Goal: Transaction & Acquisition: Purchase product/service

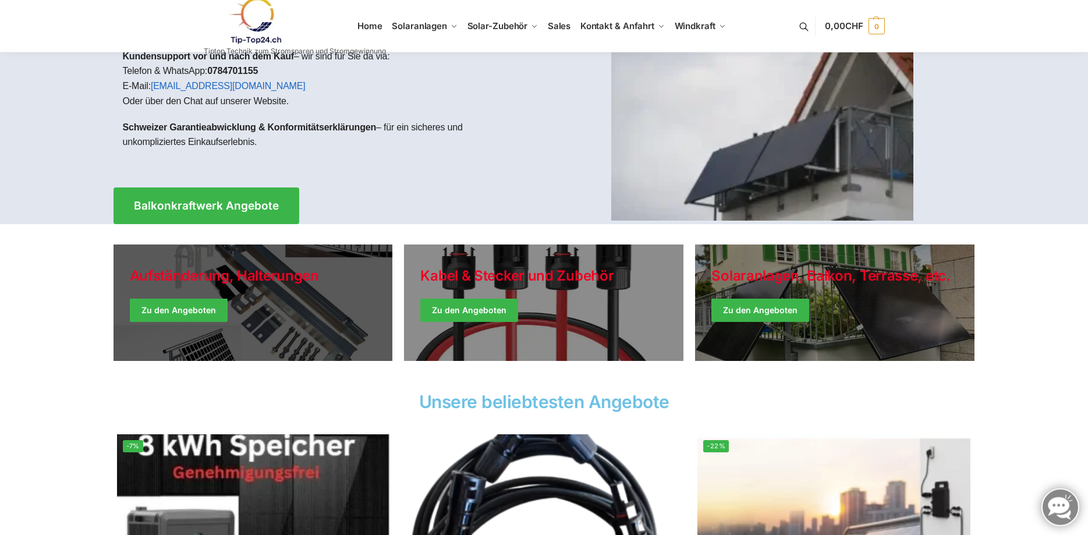
scroll to position [178, 0]
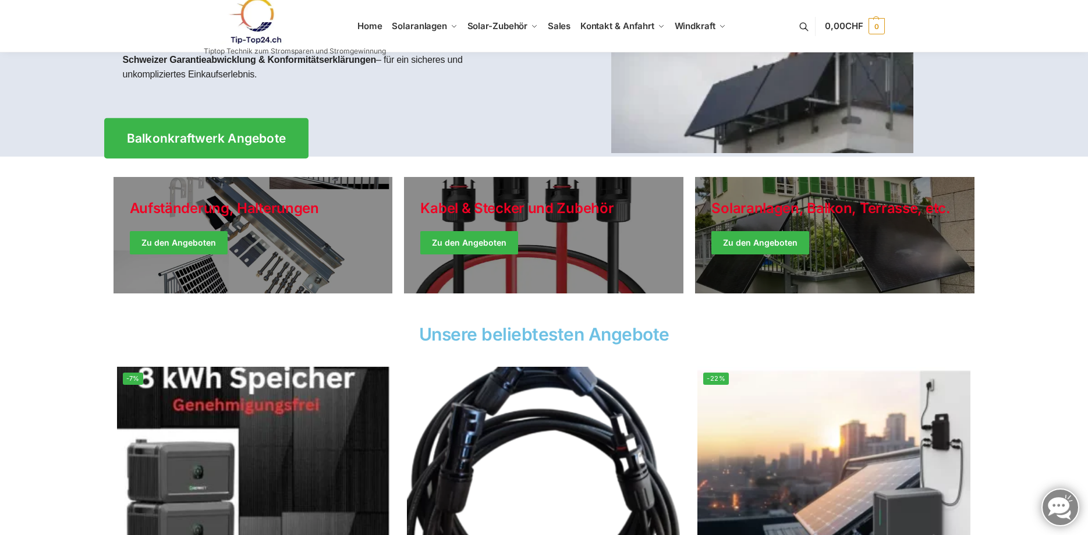
click at [239, 132] on span "Balkonkraftwerk Angebote" at bounding box center [206, 138] width 160 height 12
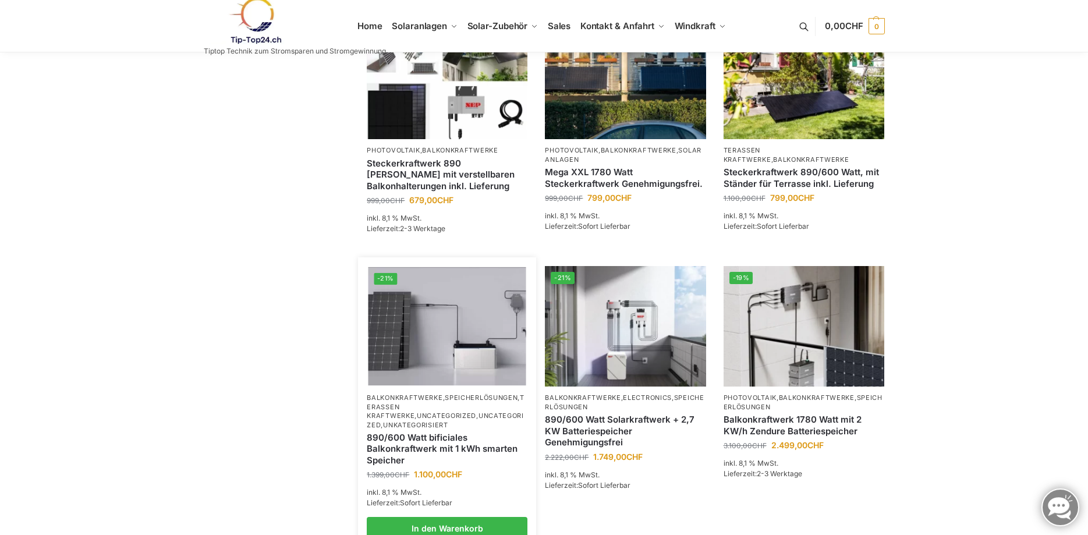
scroll to position [535, 0]
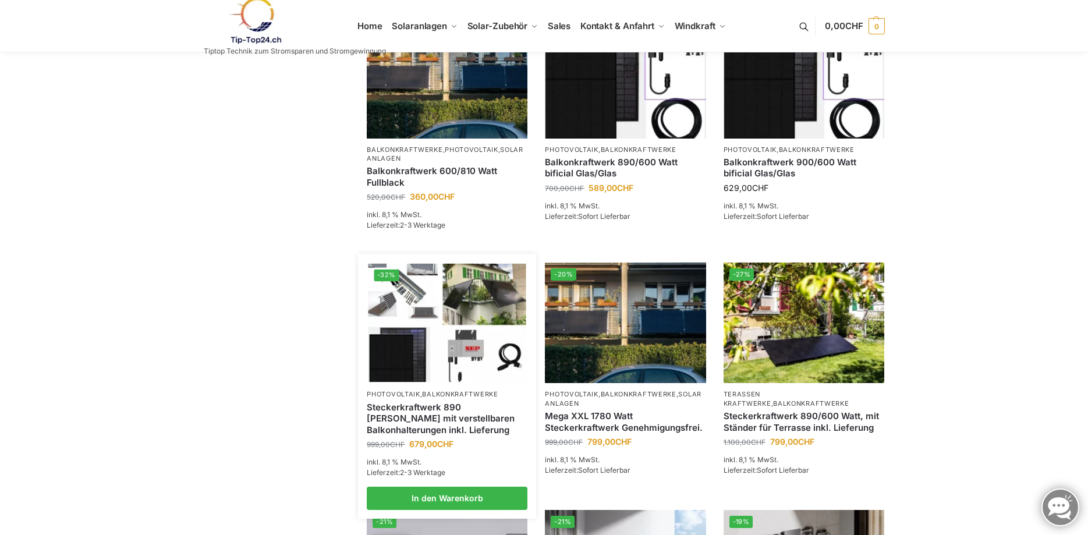
click at [452, 430] on link "Steckerkraftwerk 890 [PERSON_NAME] mit verstellbaren Balkonhalterungen inkl. Li…" at bounding box center [447, 419] width 161 height 34
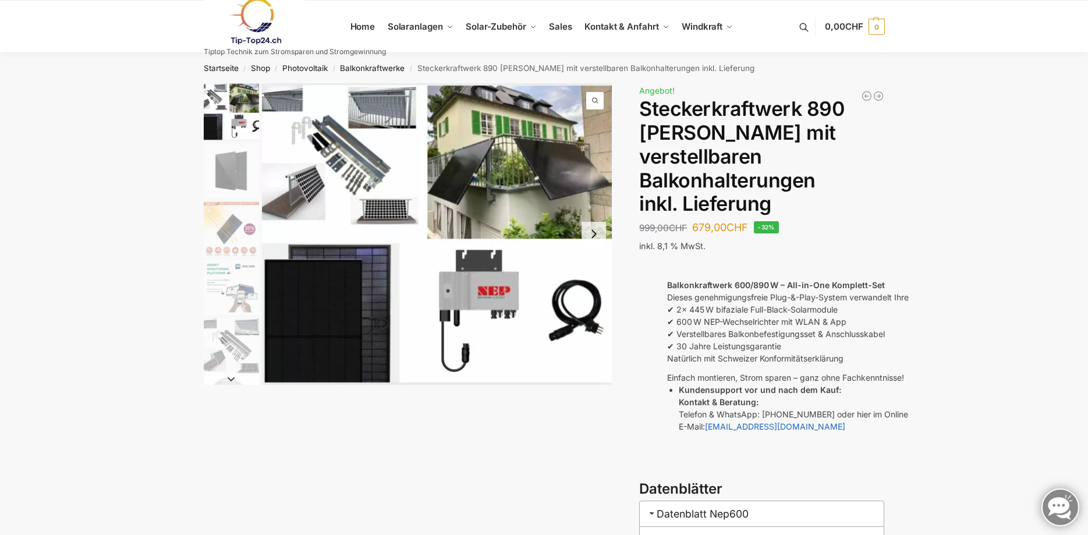
click at [512, 183] on img "1 / 10" at bounding box center [437, 234] width 351 height 302
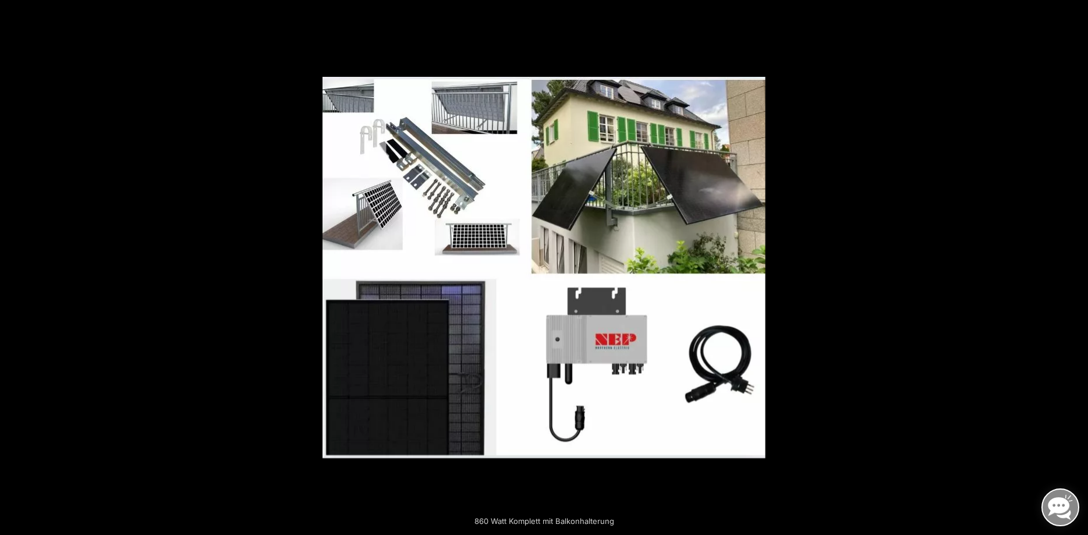
click at [1074, 266] on button "Next (arrow right)" at bounding box center [1068, 268] width 41 height 58
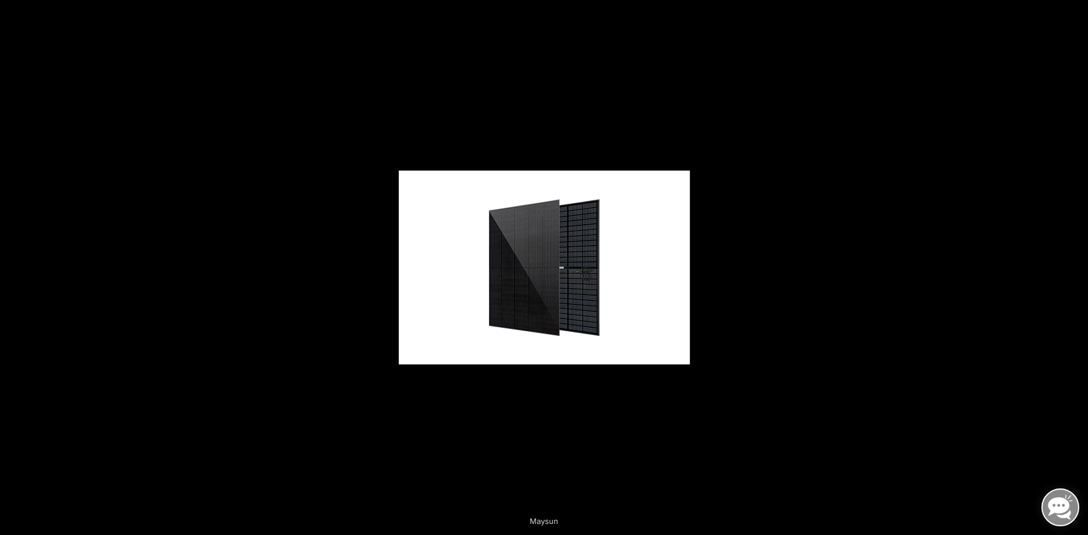
click at [1074, 266] on button "Next (arrow right)" at bounding box center [1068, 268] width 41 height 58
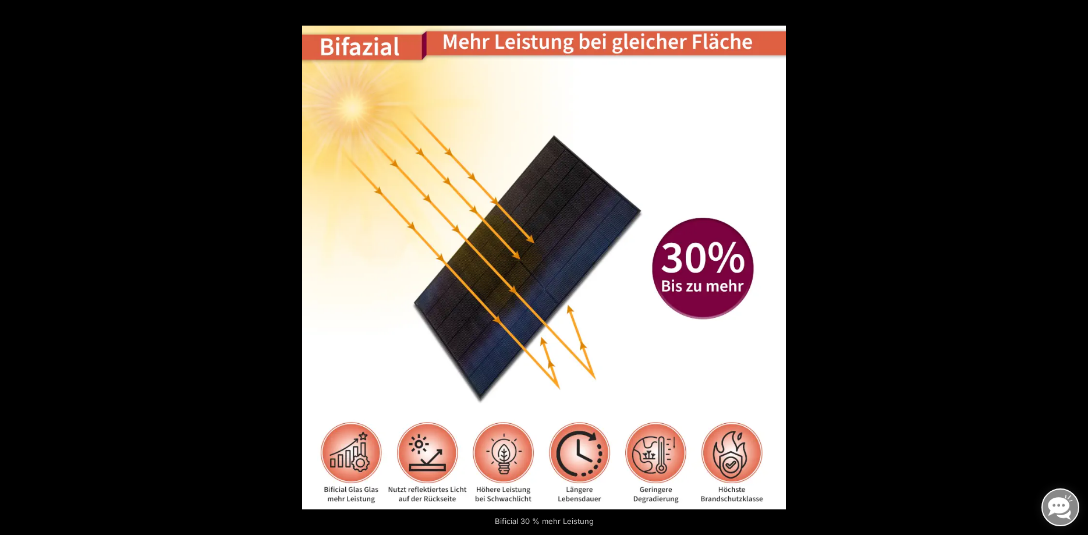
click at [1074, 266] on button "Next (arrow right)" at bounding box center [1068, 268] width 41 height 58
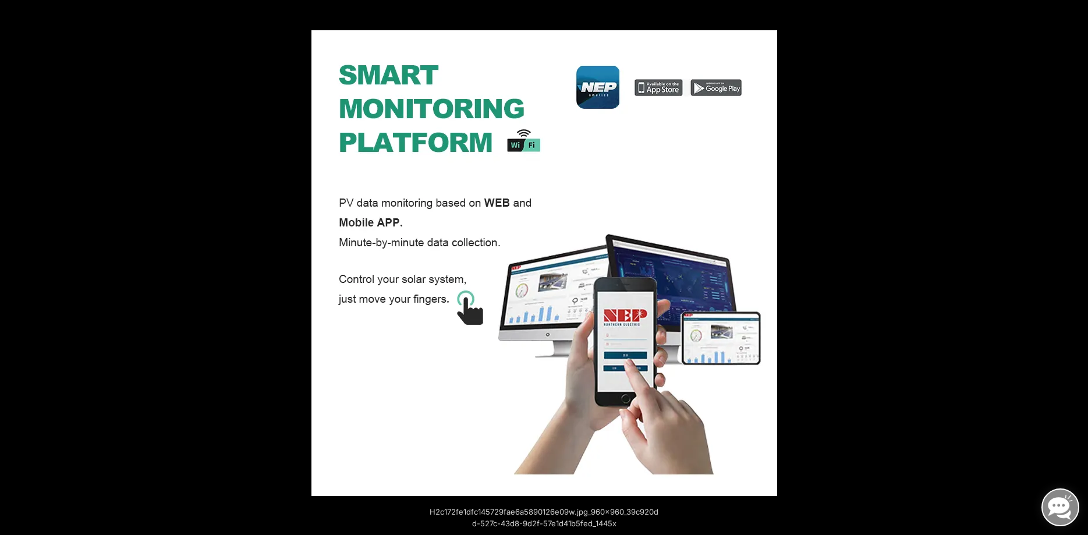
click at [1074, 266] on button "Next (arrow right)" at bounding box center [1068, 268] width 41 height 58
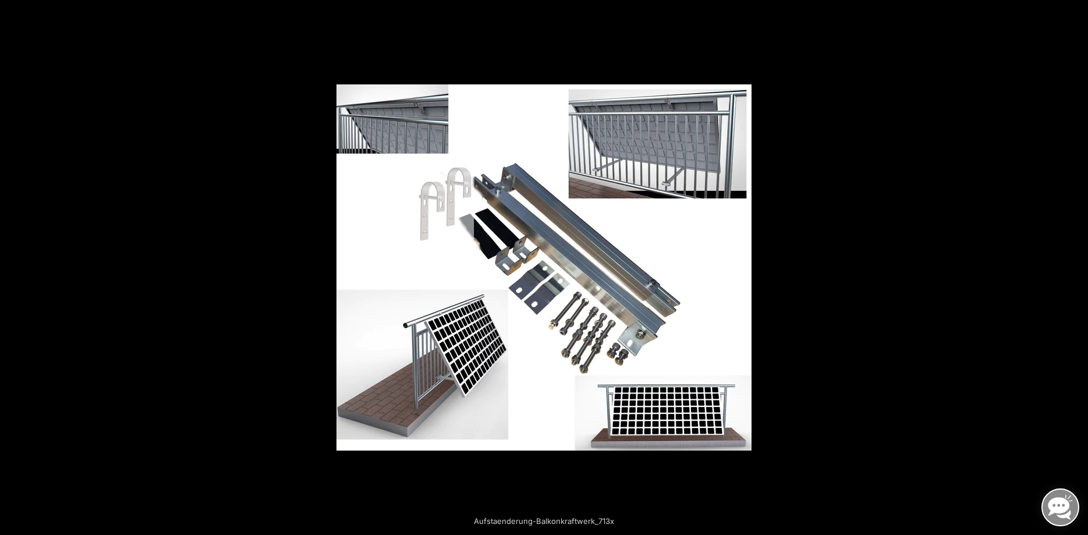
click at [1074, 266] on button "Next (arrow right)" at bounding box center [1068, 268] width 41 height 58
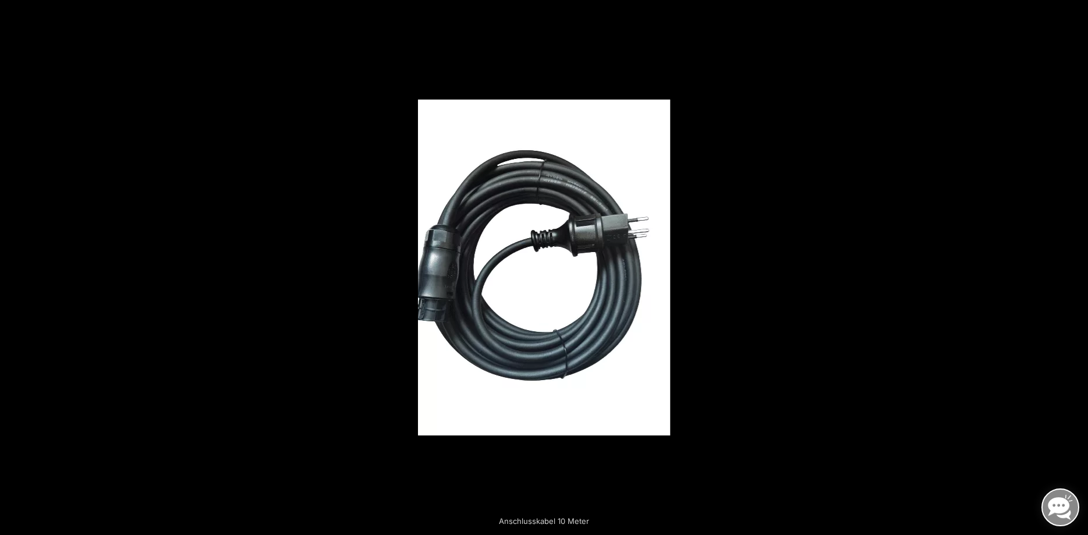
click at [1076, 266] on button "Next (arrow right)" at bounding box center [1068, 268] width 41 height 58
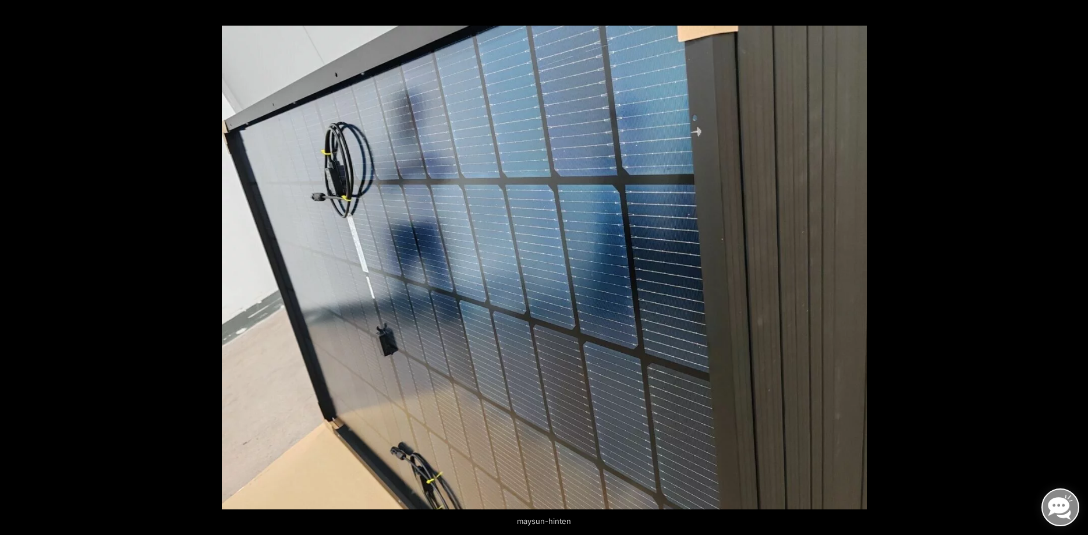
click at [1076, 266] on button "Next (arrow right)" at bounding box center [1068, 268] width 41 height 58
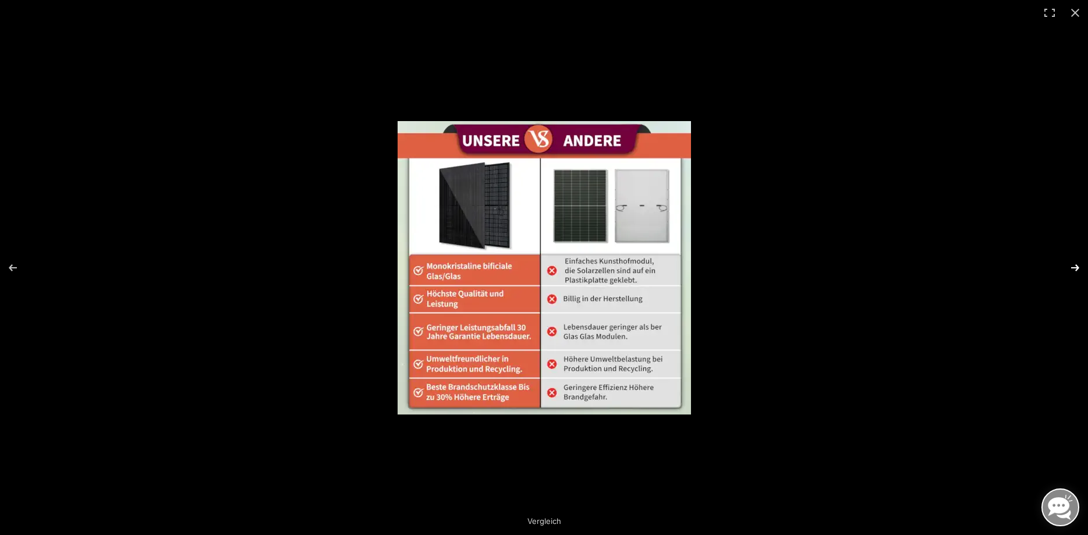
click at [1076, 262] on button "Next (arrow right)" at bounding box center [1068, 268] width 41 height 58
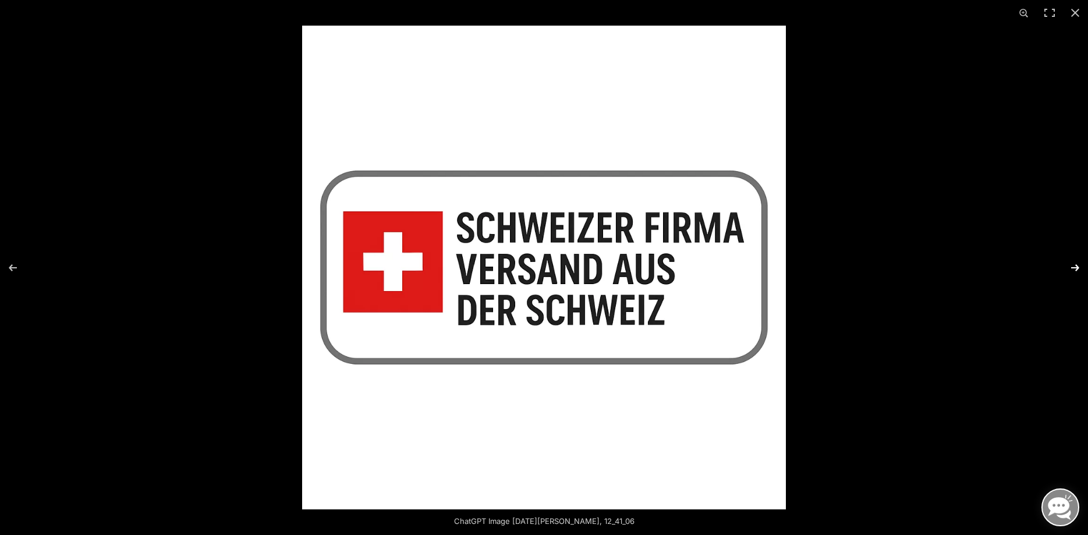
click at [1076, 262] on button "Next (arrow right)" at bounding box center [1068, 268] width 41 height 58
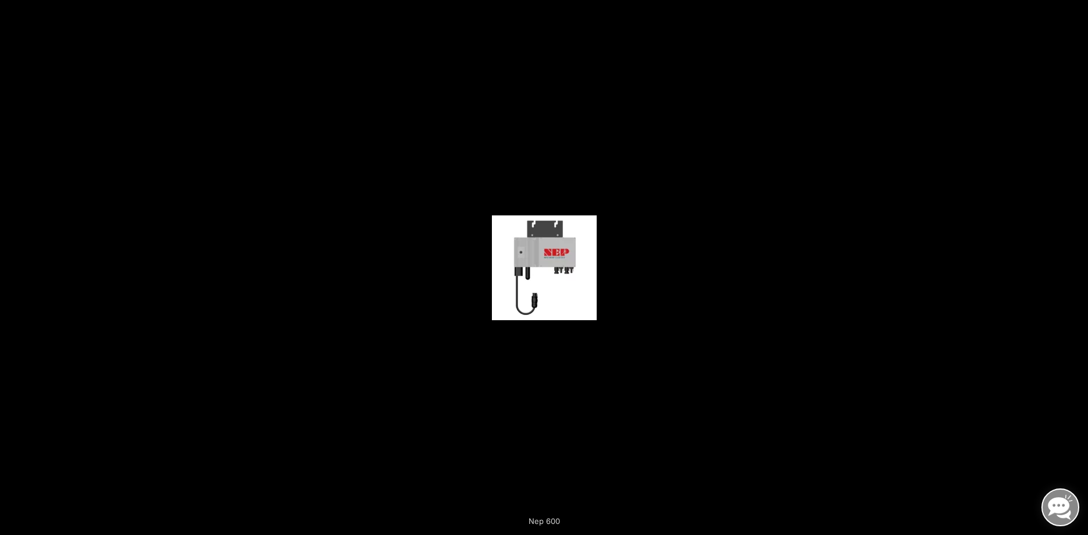
click at [1076, 262] on button "Next (arrow right)" at bounding box center [1068, 268] width 41 height 58
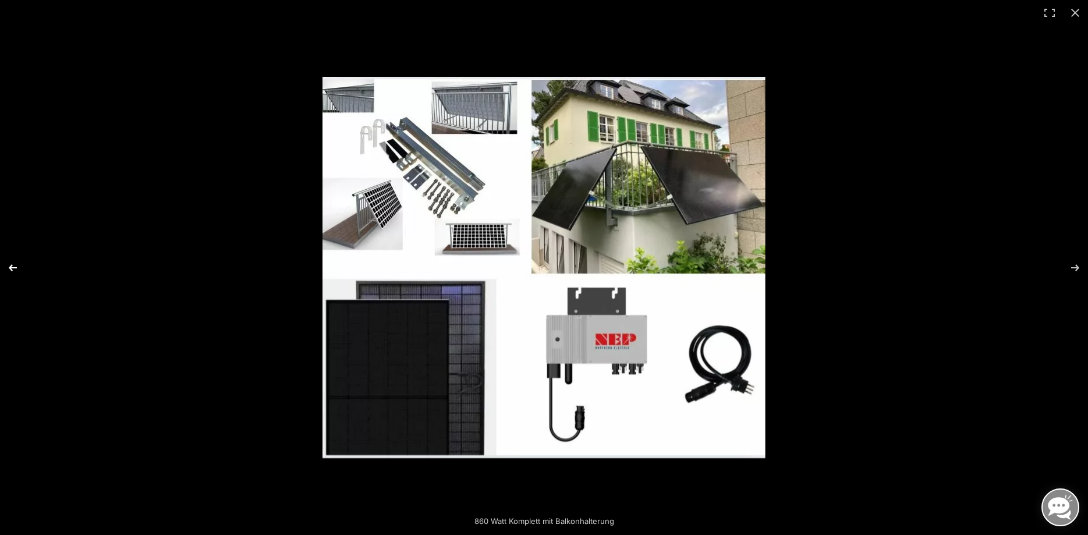
click at [16, 264] on button "Previous (arrow left)" at bounding box center [20, 268] width 41 height 58
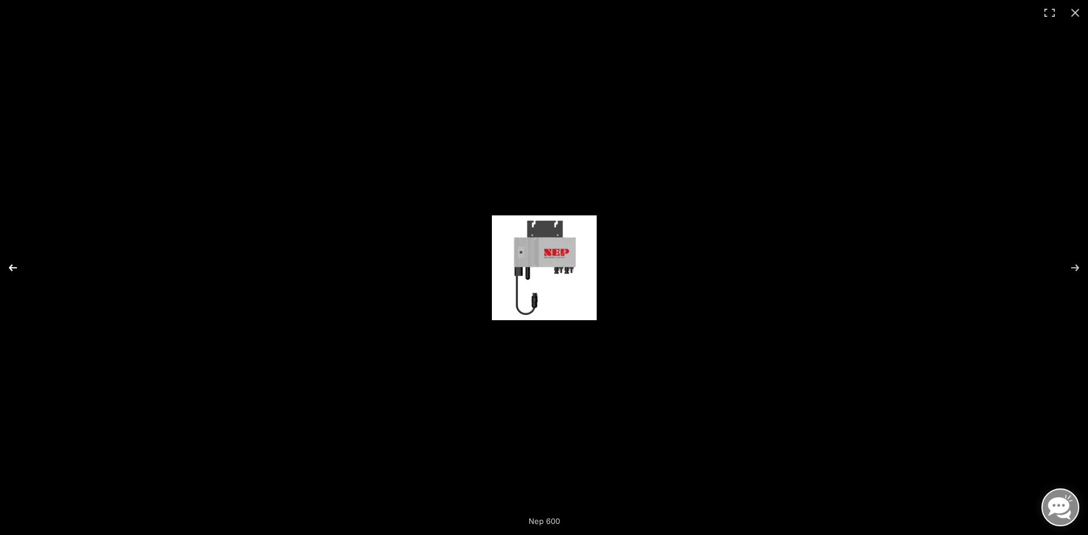
click at [16, 264] on button "Previous (arrow left)" at bounding box center [20, 268] width 41 height 58
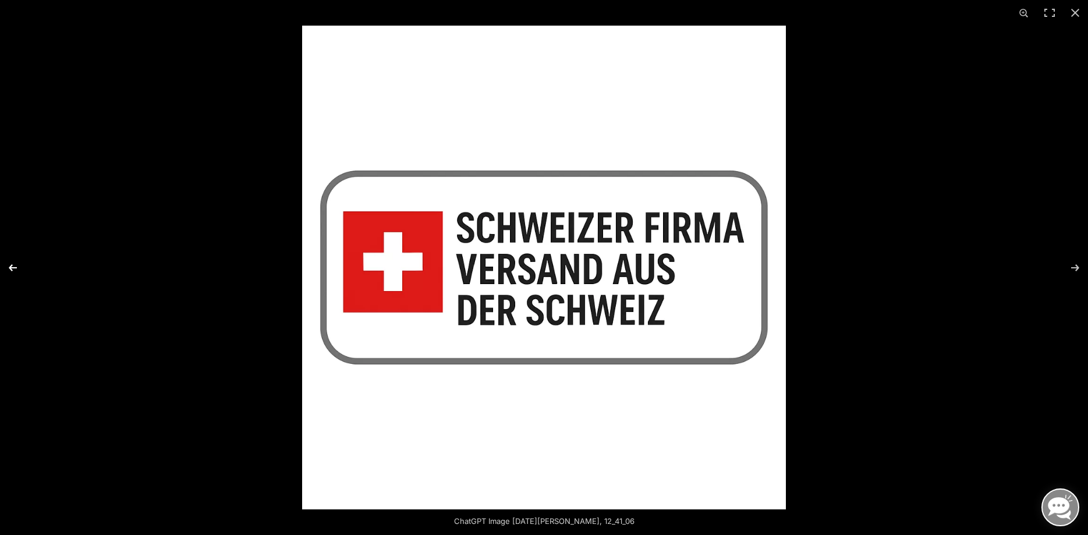
click at [16, 264] on button "Previous (arrow left)" at bounding box center [20, 268] width 41 height 58
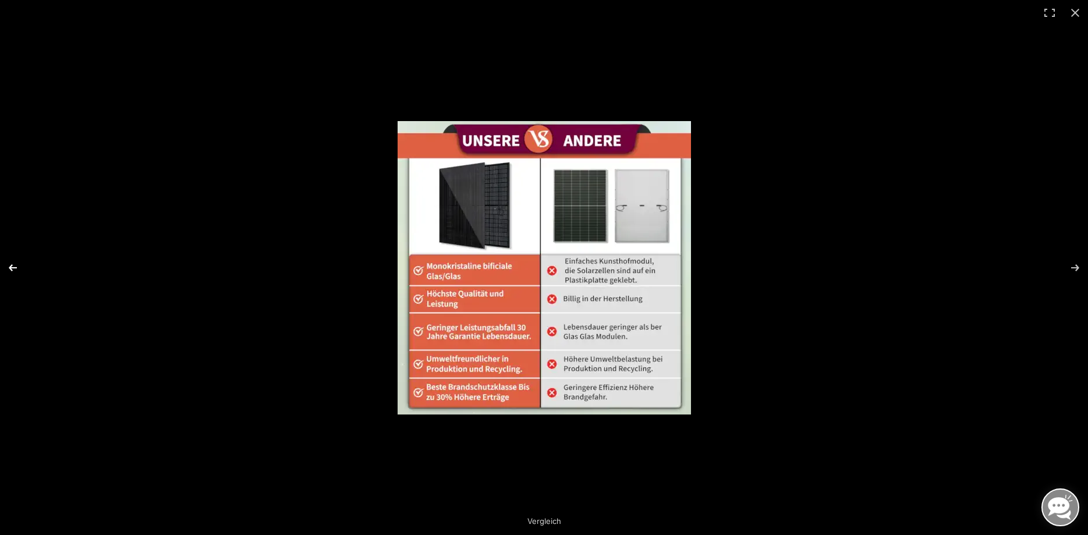
click at [16, 264] on button "Previous (arrow left)" at bounding box center [20, 268] width 41 height 58
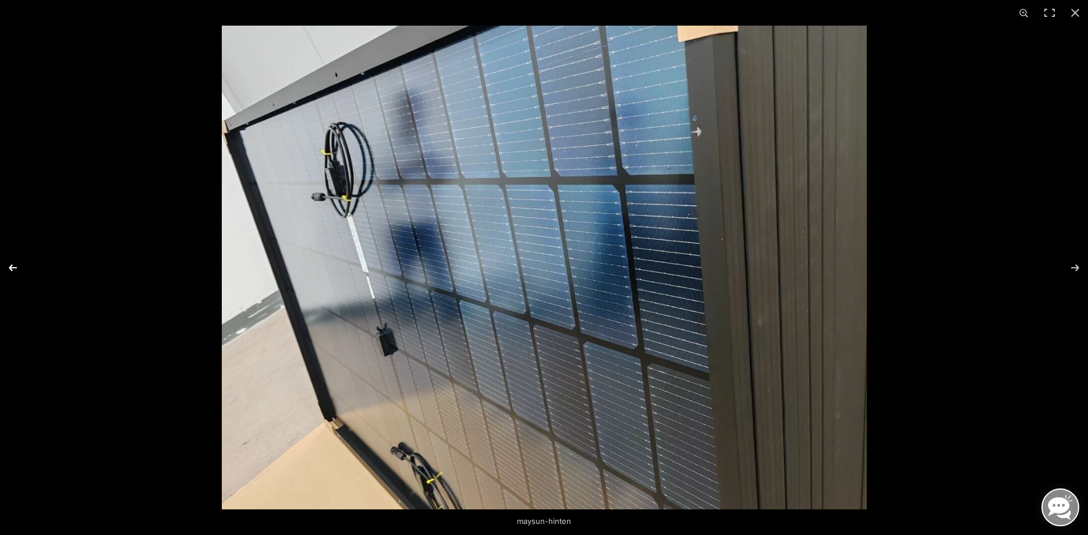
click at [16, 264] on button "Previous (arrow left)" at bounding box center [20, 268] width 41 height 58
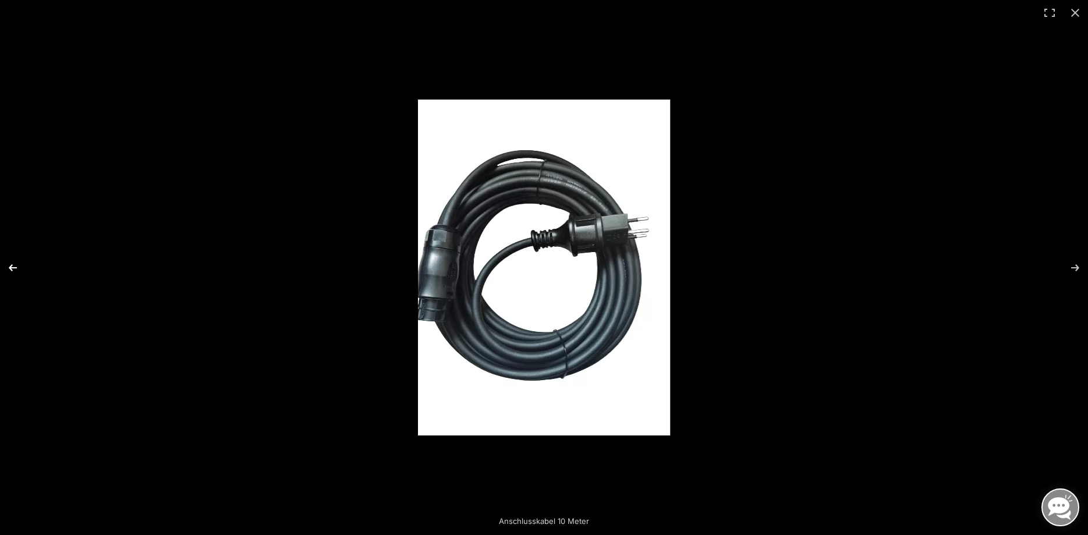
click at [16, 264] on button "Previous (arrow left)" at bounding box center [20, 268] width 41 height 58
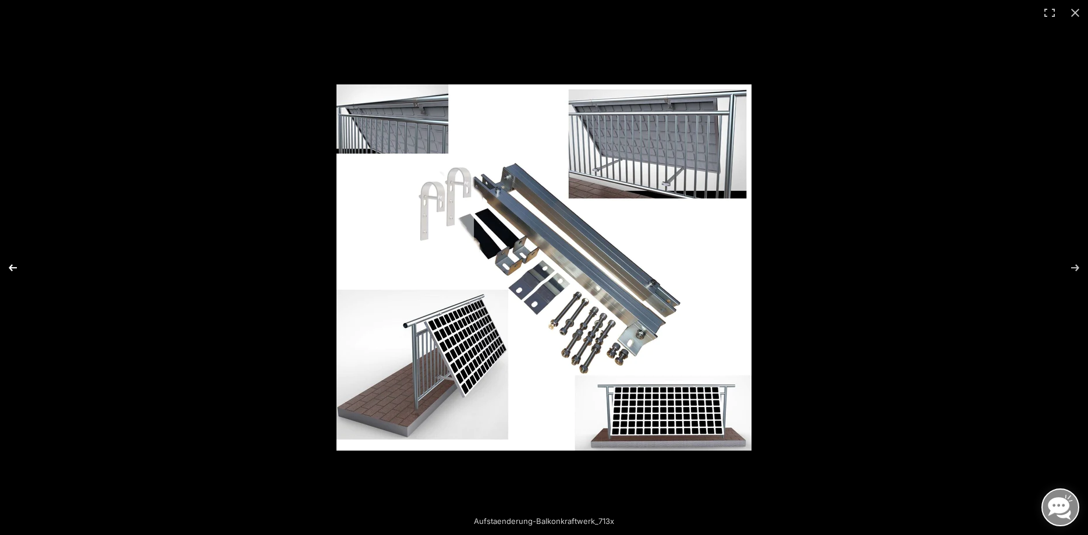
click at [17, 264] on button "Previous (arrow left)" at bounding box center [20, 268] width 41 height 58
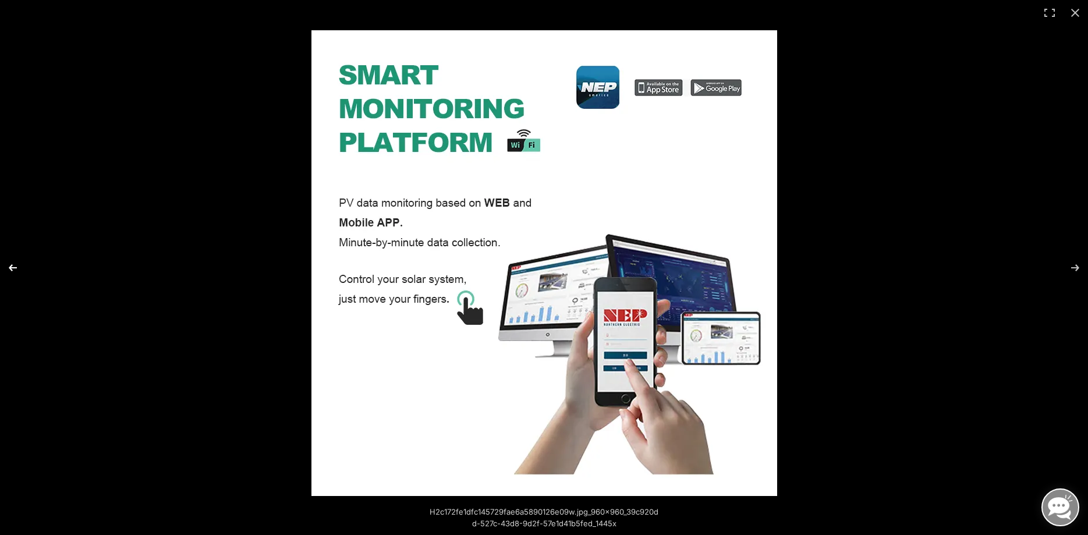
click at [18, 262] on button "Previous (arrow left)" at bounding box center [20, 268] width 41 height 58
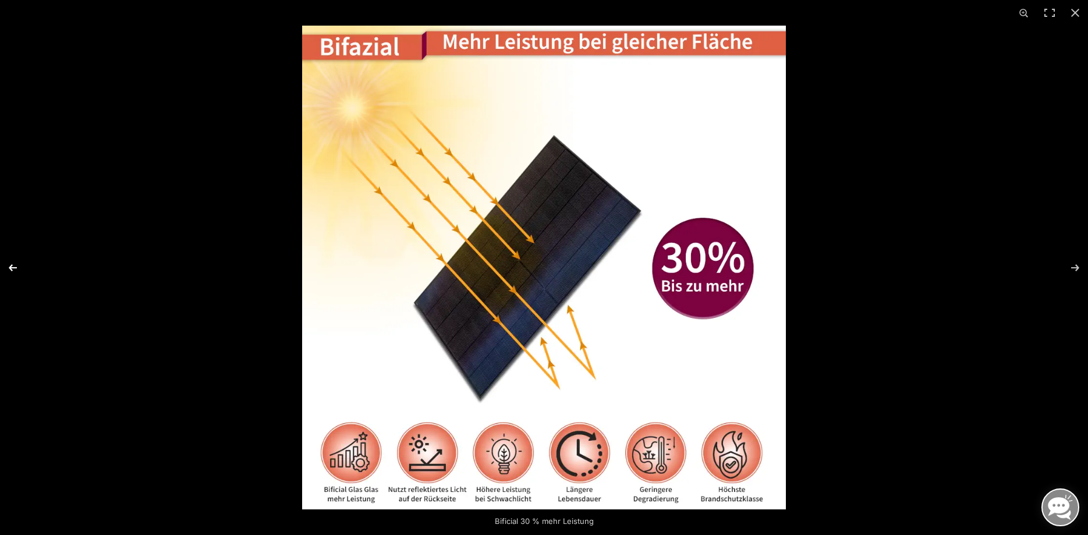
click at [18, 262] on button "Previous (arrow left)" at bounding box center [20, 268] width 41 height 58
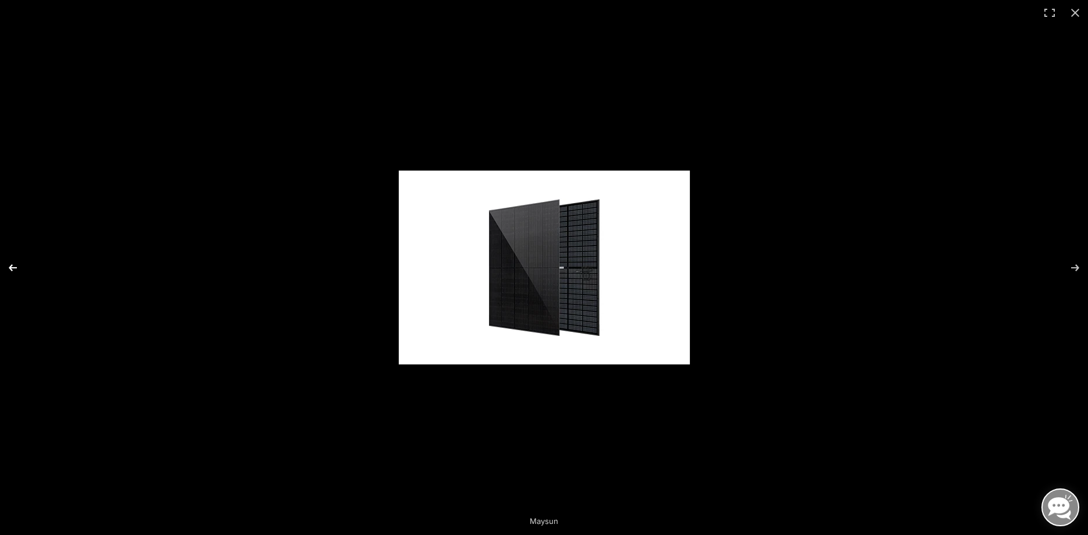
click at [18, 262] on button "Previous (arrow left)" at bounding box center [20, 268] width 41 height 58
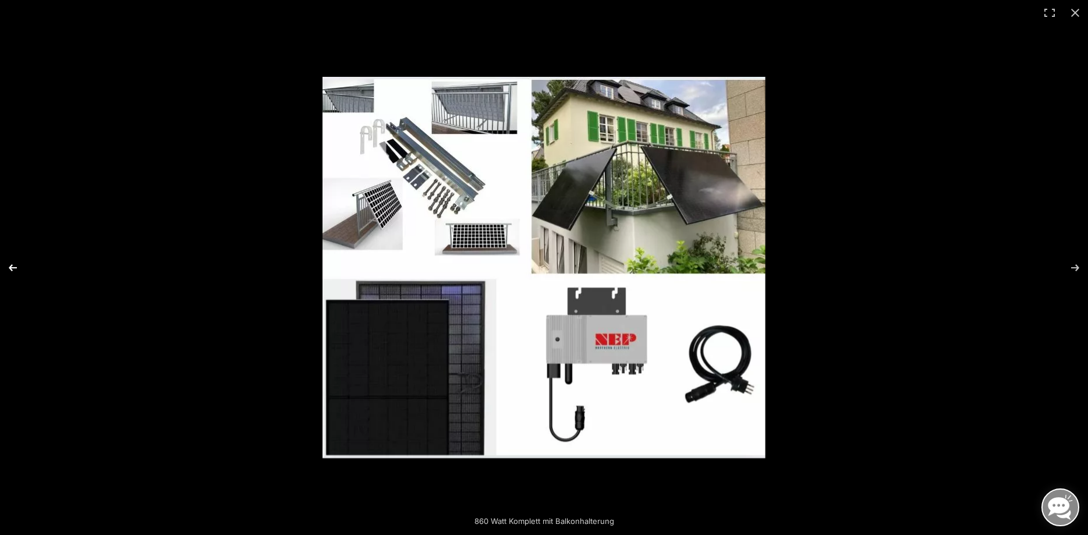
click at [18, 262] on button "Previous (arrow left)" at bounding box center [20, 268] width 41 height 58
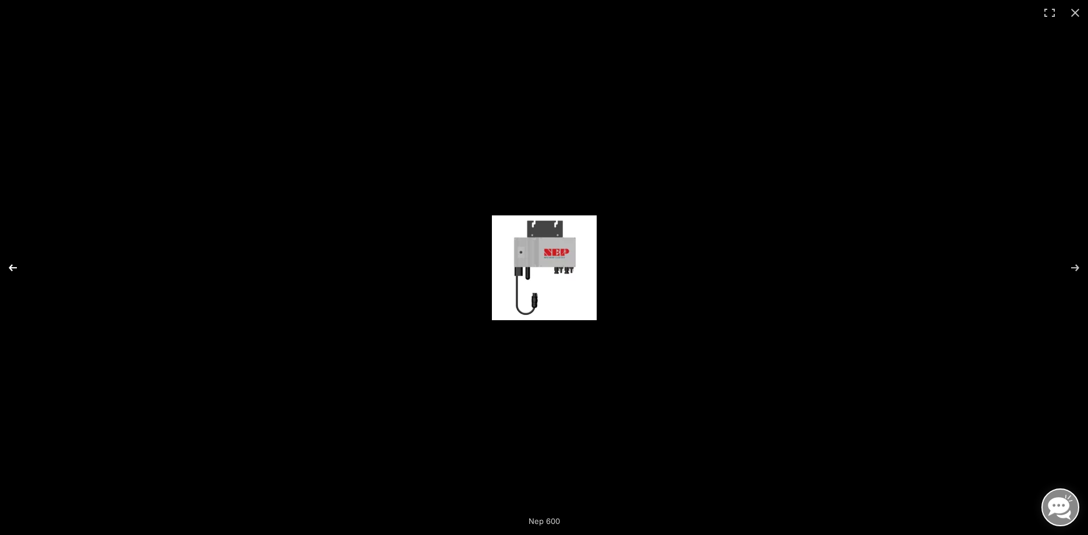
click at [18, 262] on button "Previous (arrow left)" at bounding box center [20, 268] width 41 height 58
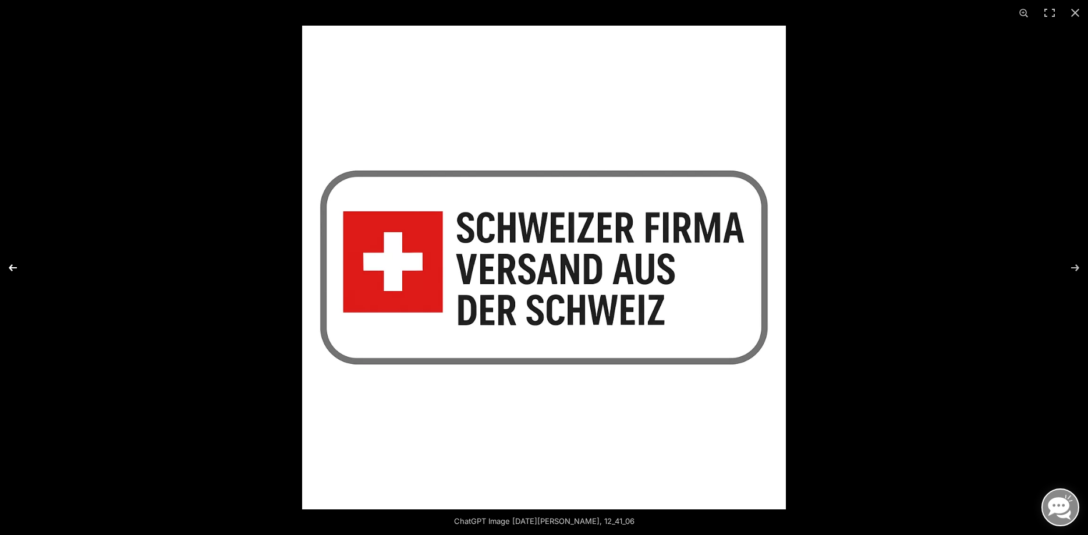
click at [18, 262] on button "Previous (arrow left)" at bounding box center [20, 268] width 41 height 58
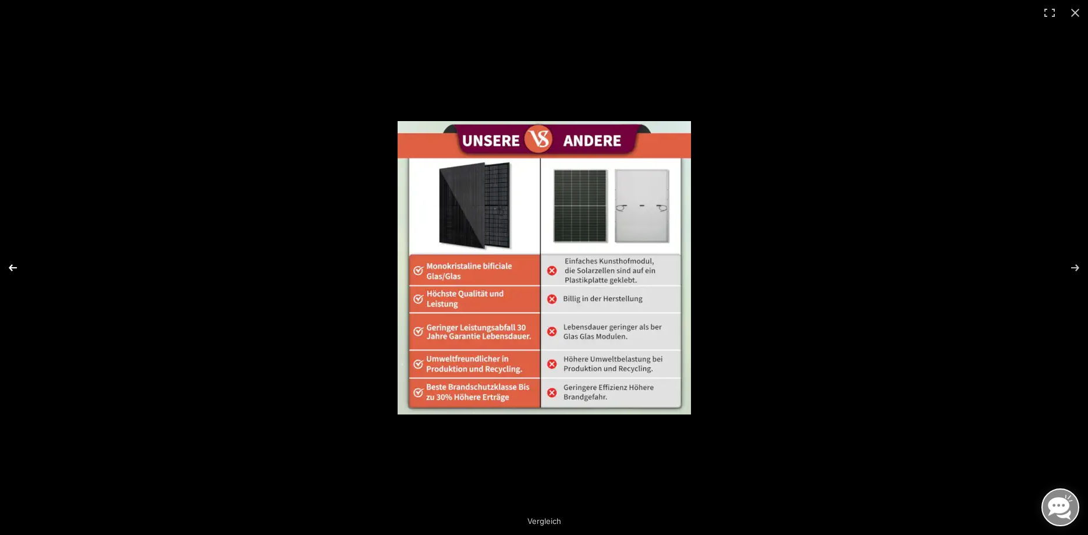
click at [18, 262] on button "Previous (arrow left)" at bounding box center [20, 268] width 41 height 58
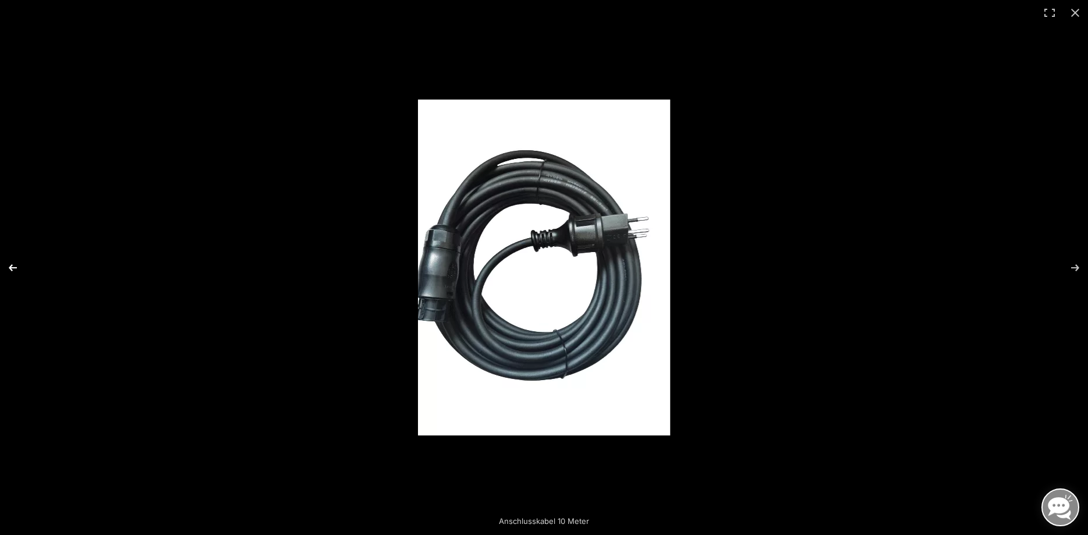
click at [18, 262] on button "Previous (arrow left)" at bounding box center [20, 268] width 41 height 58
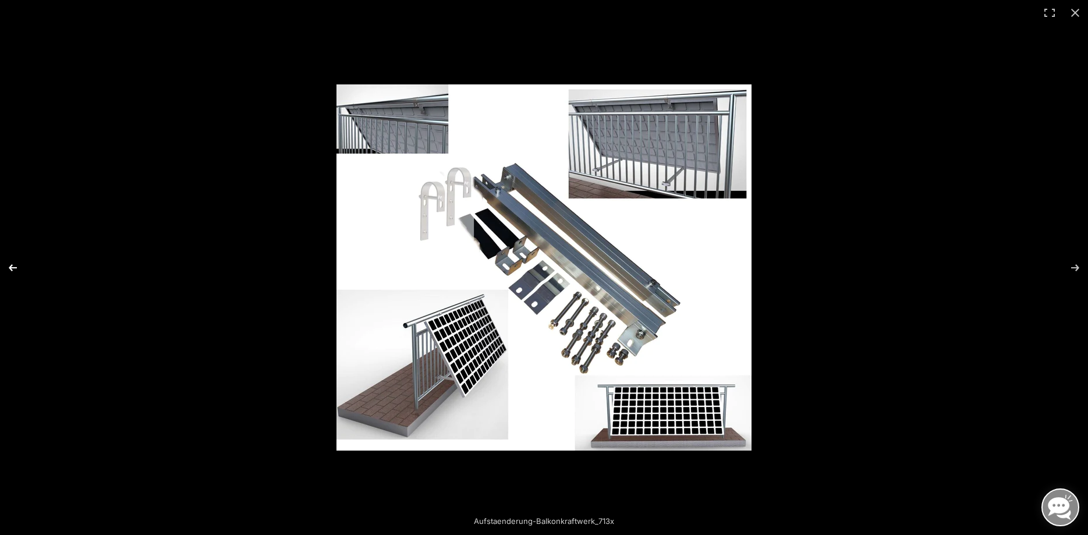
click at [18, 261] on button "Previous (arrow left)" at bounding box center [20, 268] width 41 height 58
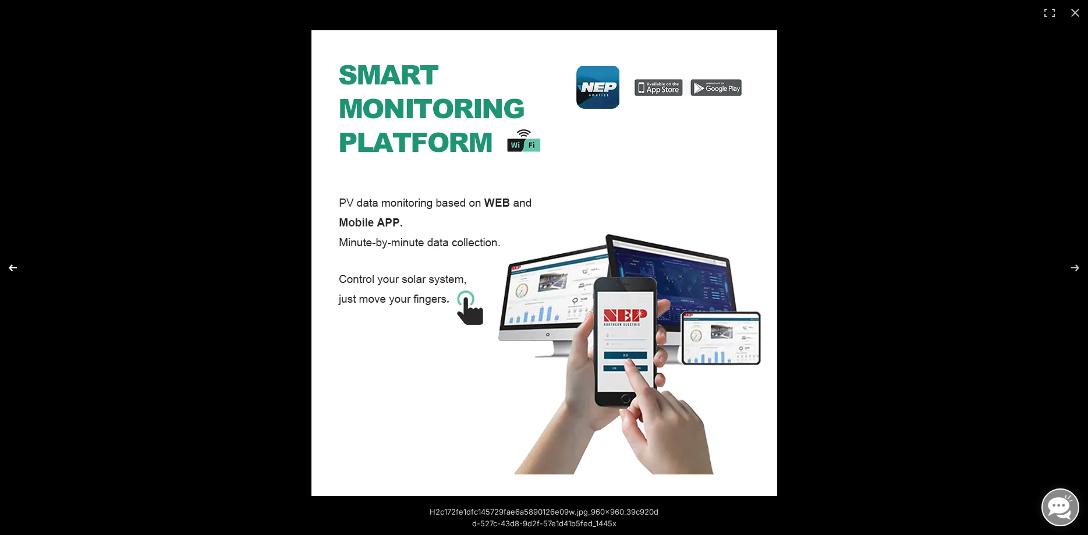
click at [18, 261] on button "Previous (arrow left)" at bounding box center [20, 268] width 41 height 58
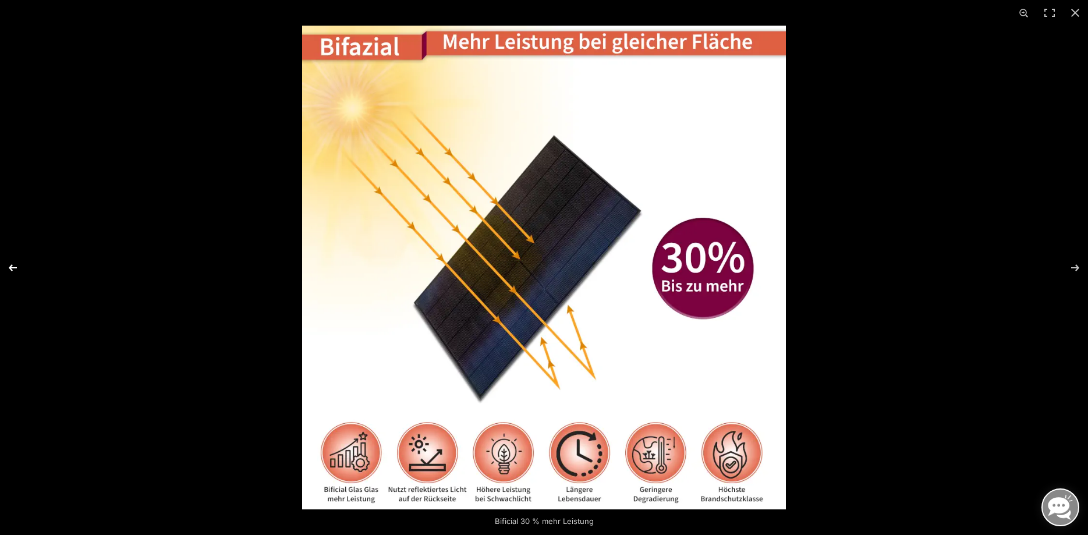
click at [18, 261] on button "Previous (arrow left)" at bounding box center [20, 268] width 41 height 58
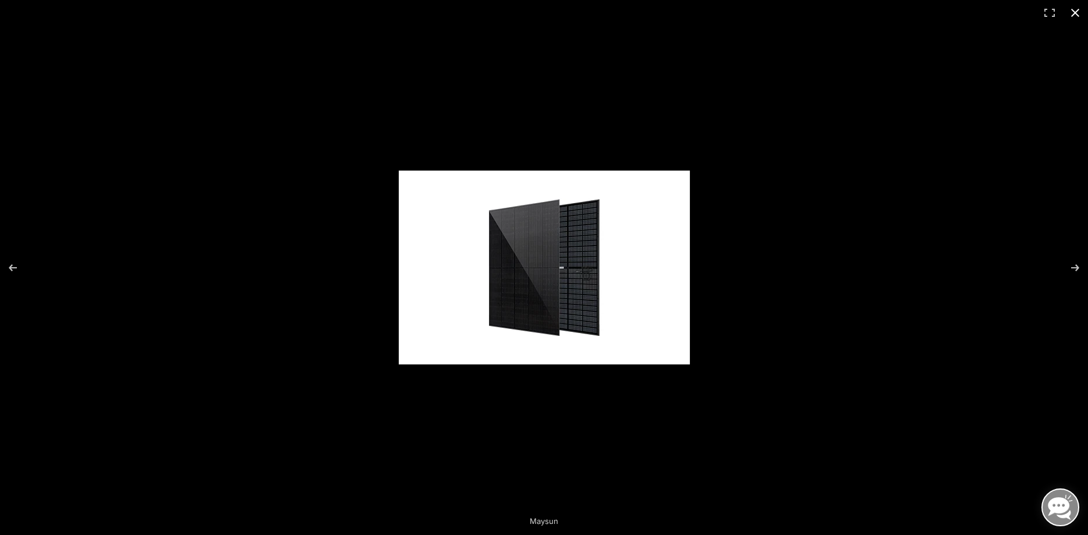
click at [1071, 13] on button "Close (Esc)" at bounding box center [1076, 13] width 26 height 26
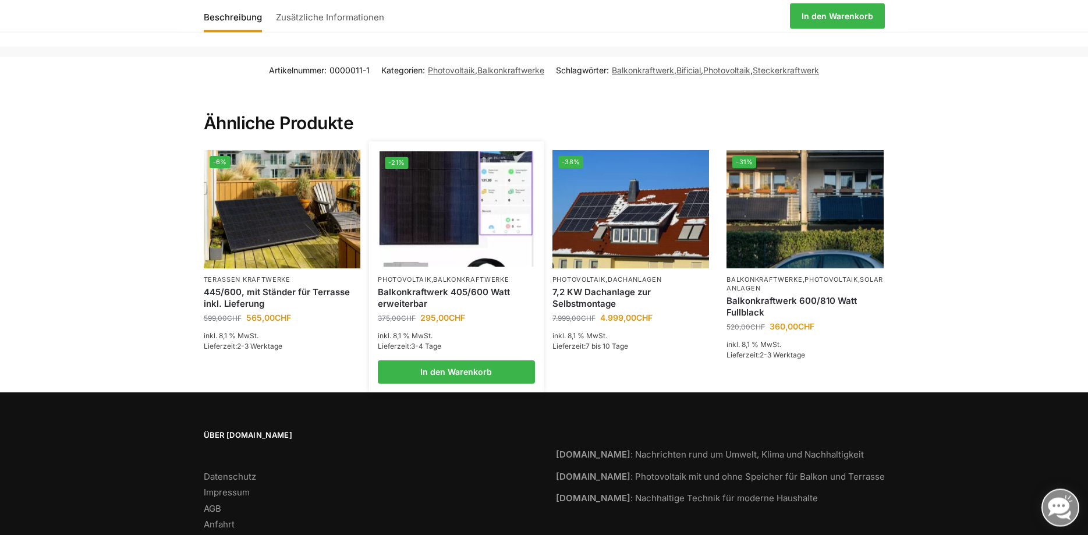
scroll to position [1598, 0]
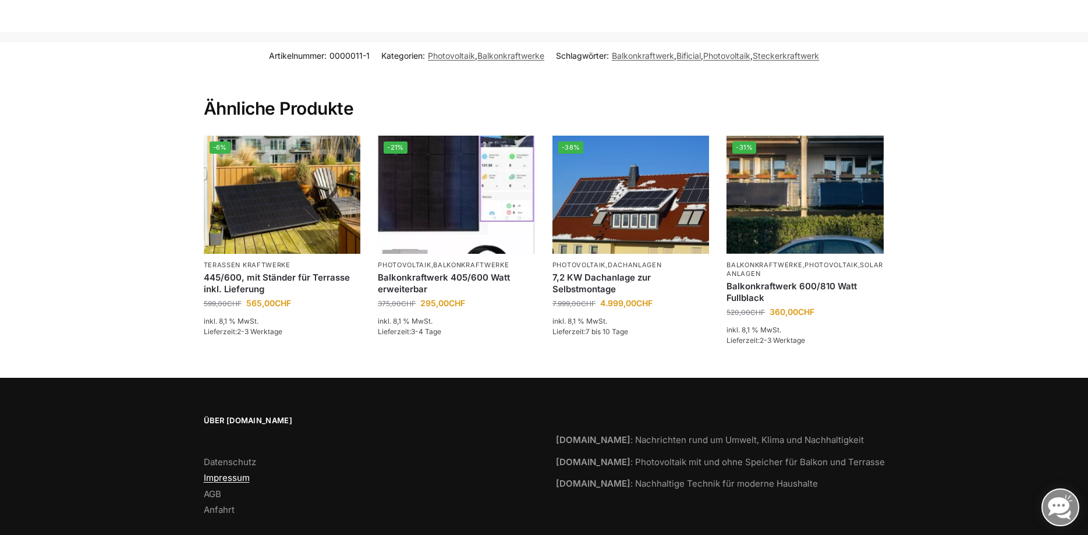
click at [237, 472] on link "Impressum" at bounding box center [227, 477] width 46 height 11
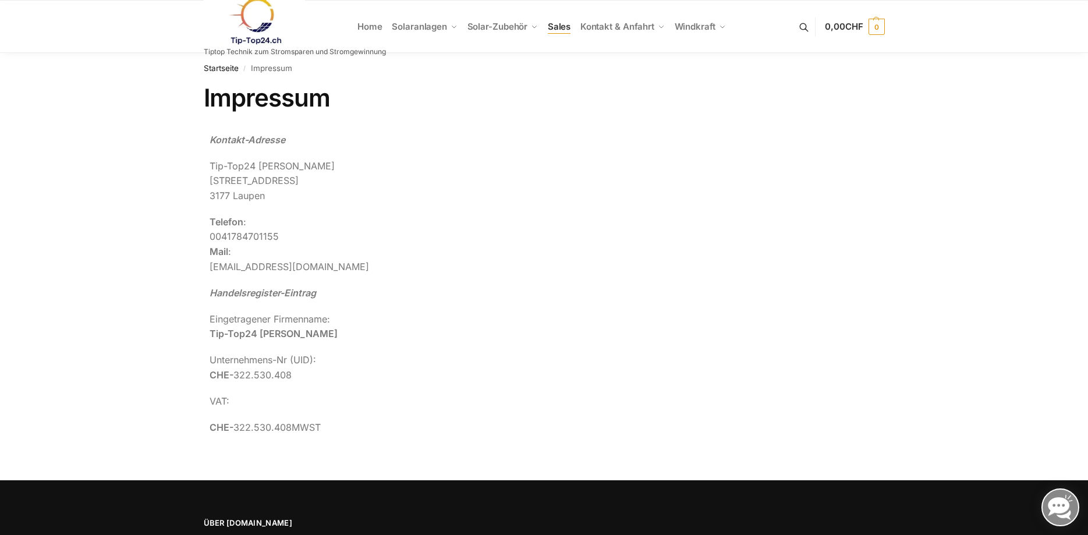
click at [564, 23] on span "Sales" at bounding box center [559, 26] width 23 height 11
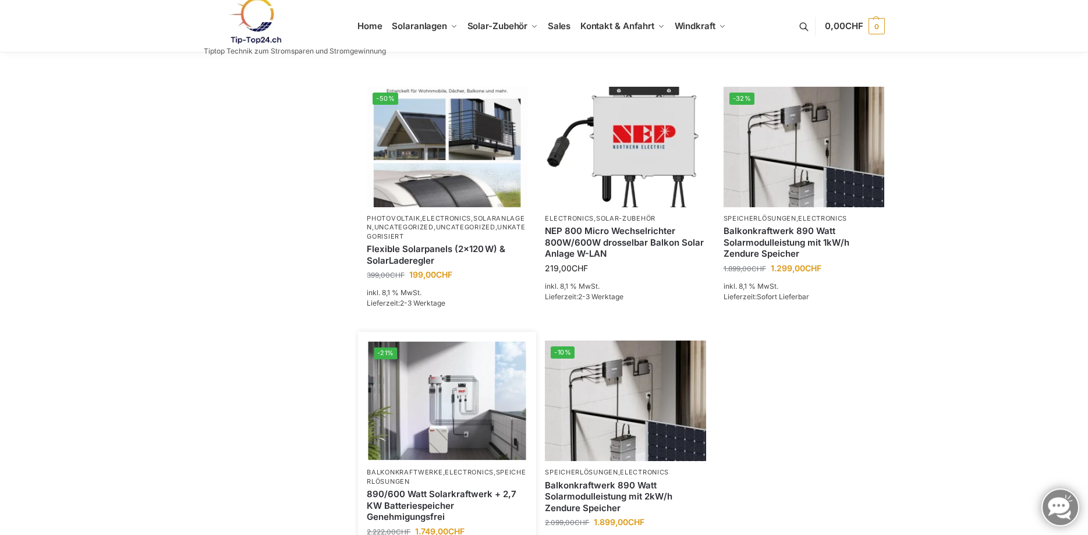
scroll to position [772, 0]
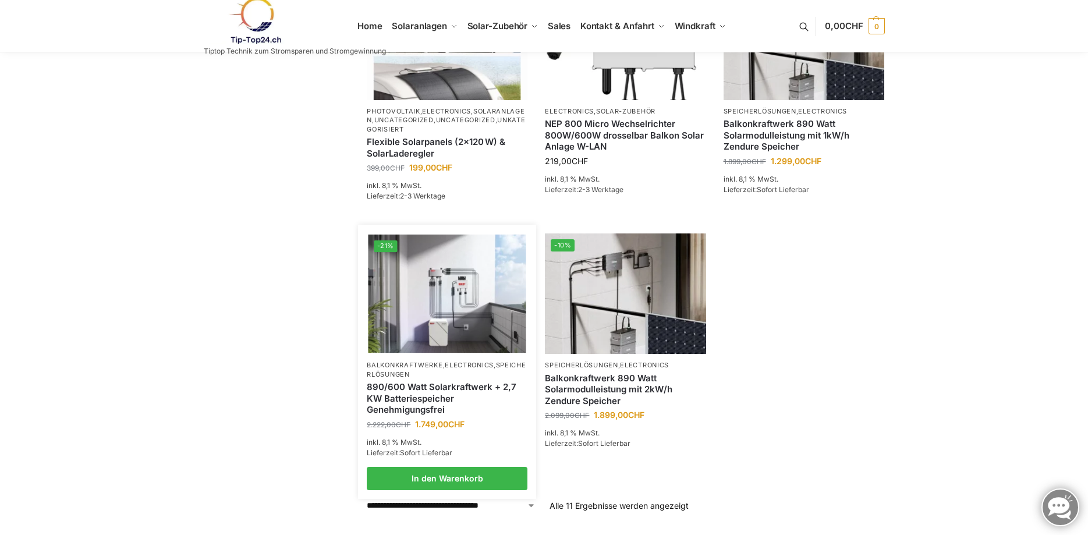
click at [443, 381] on link "890/600 Watt Solarkraftwerk + 2,7 KW Batteriespeicher Genehmigungsfrei" at bounding box center [447, 398] width 161 height 34
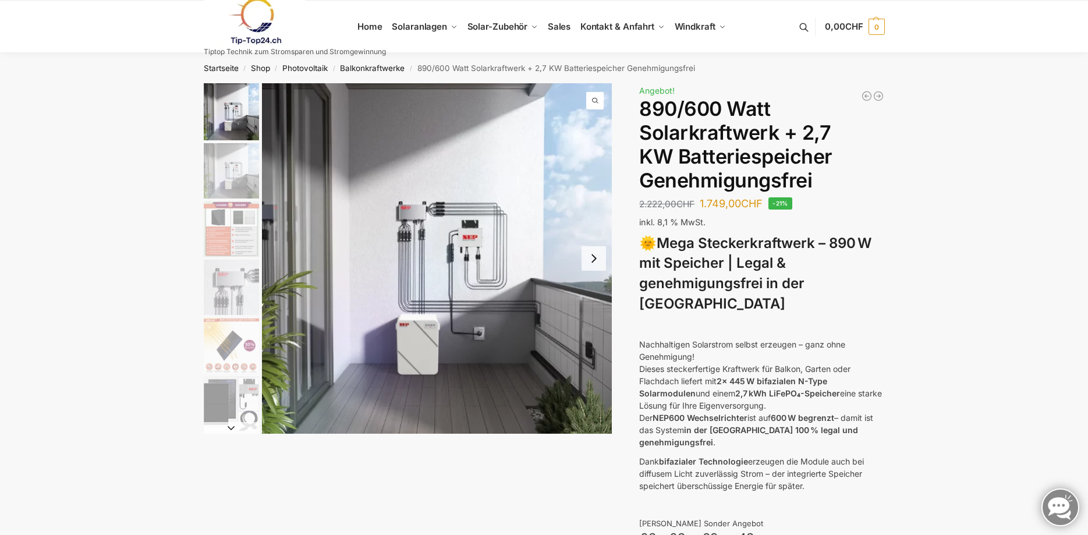
click at [597, 255] on button "Next slide" at bounding box center [594, 258] width 24 height 24
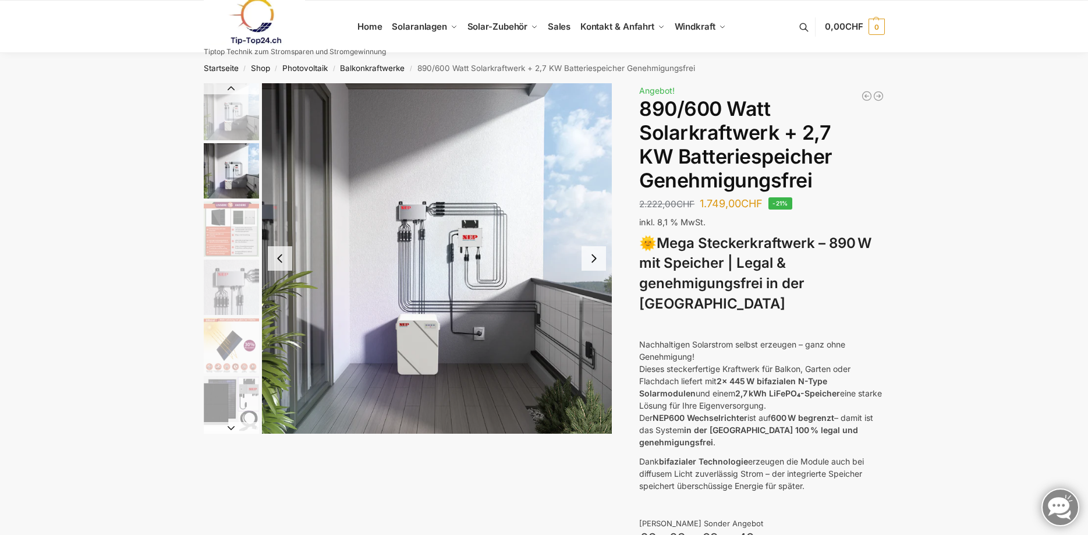
click at [595, 256] on button "Next slide" at bounding box center [594, 258] width 24 height 24
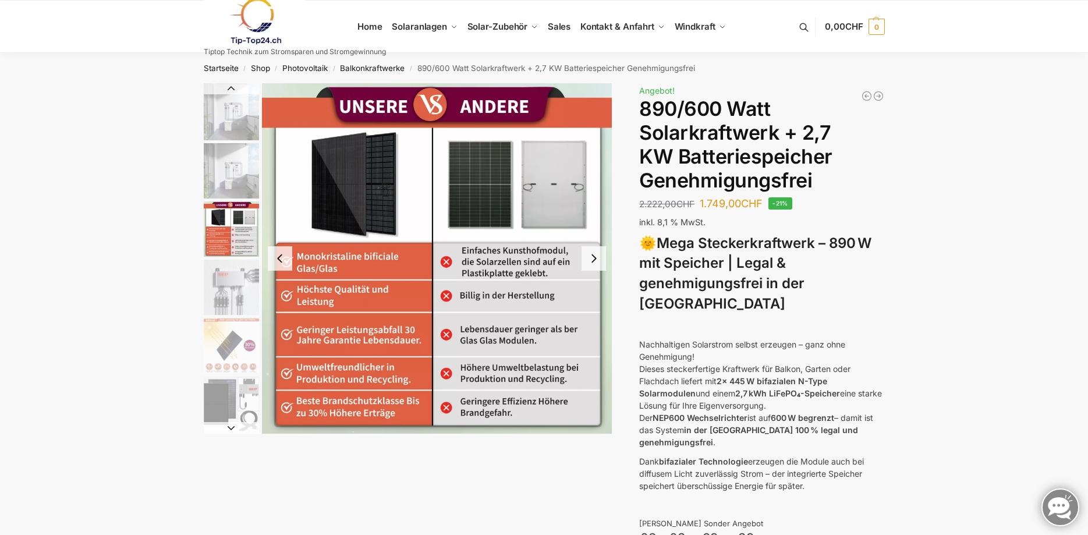
click at [595, 255] on button "Next slide" at bounding box center [594, 258] width 24 height 24
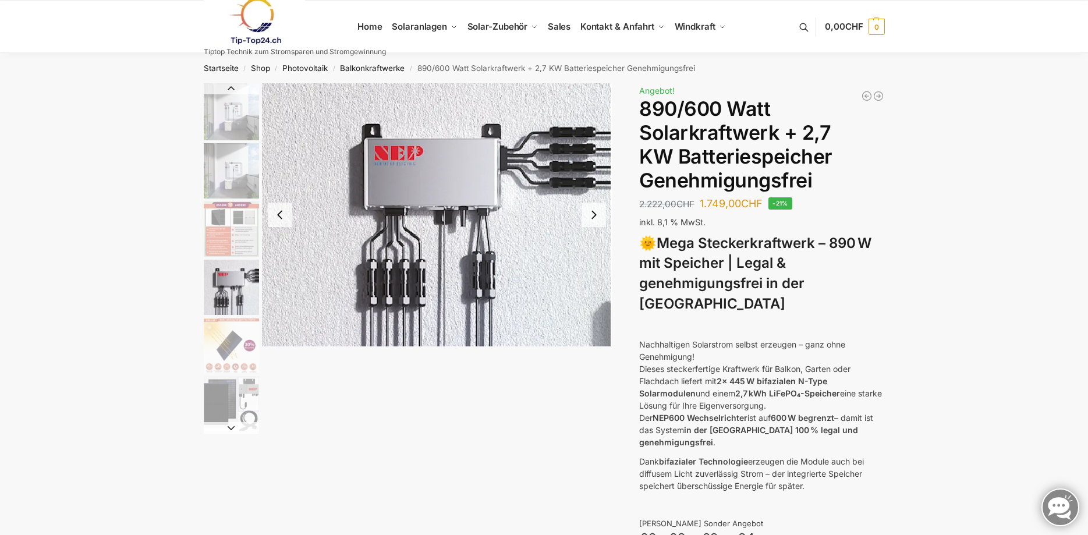
click at [594, 211] on button "Next slide" at bounding box center [594, 215] width 24 height 24
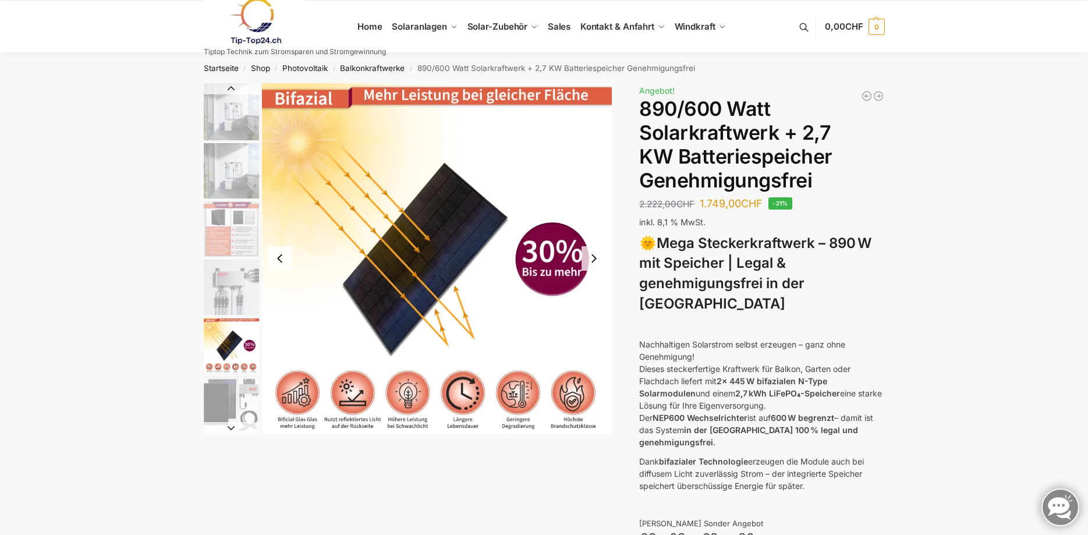
click at [597, 256] on button "Next slide" at bounding box center [594, 258] width 24 height 24
